Goal: Task Accomplishment & Management: Manage account settings

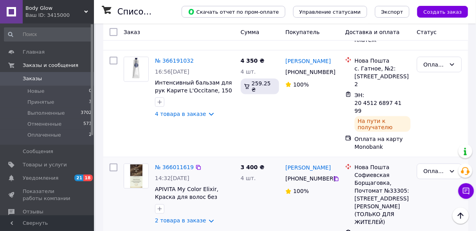
scroll to position [219, 0]
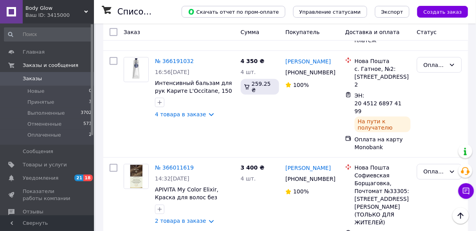
click at [27, 77] on span "Заказы" at bounding box center [32, 78] width 19 height 7
